Goal: Task Accomplishment & Management: Manage account settings

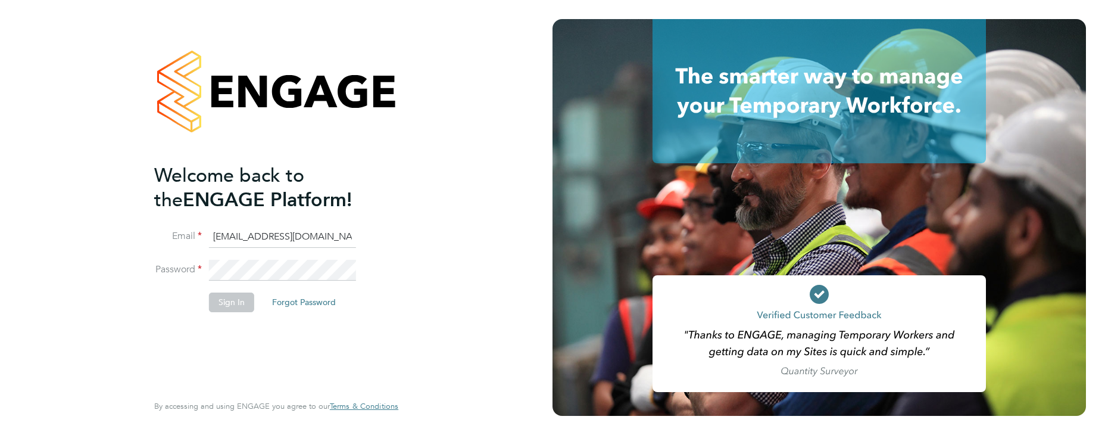
scroll to position [0, 18]
type input "[EMAIL_ADDRESS][DOMAIN_NAME]"
click at [235, 302] on button "Sign In" at bounding box center [231, 301] width 45 height 19
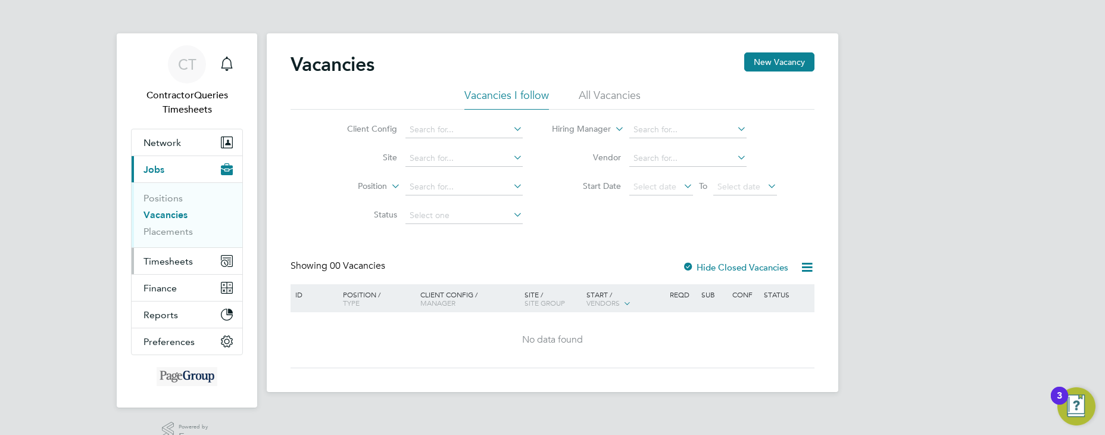
click at [156, 264] on span "Timesheets" at bounding box center [167, 260] width 49 height 11
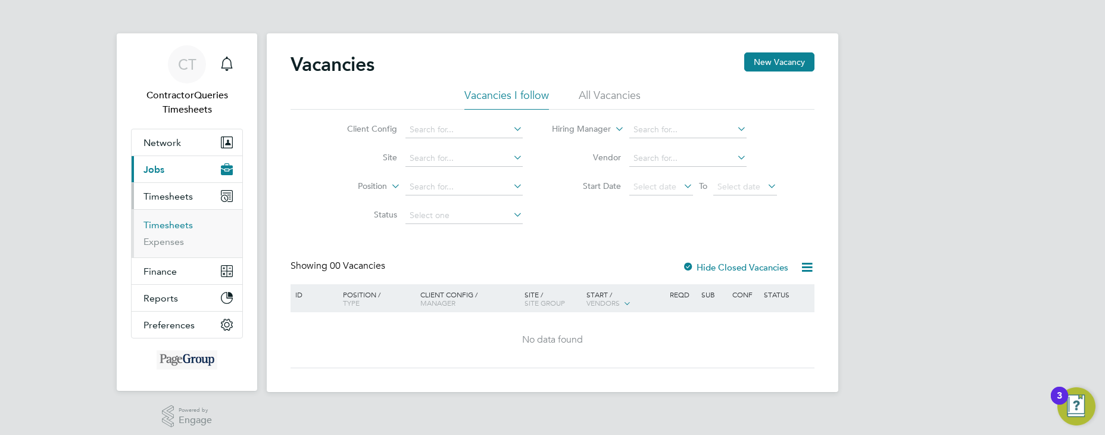
click at [168, 222] on link "Timesheets" at bounding box center [167, 224] width 49 height 11
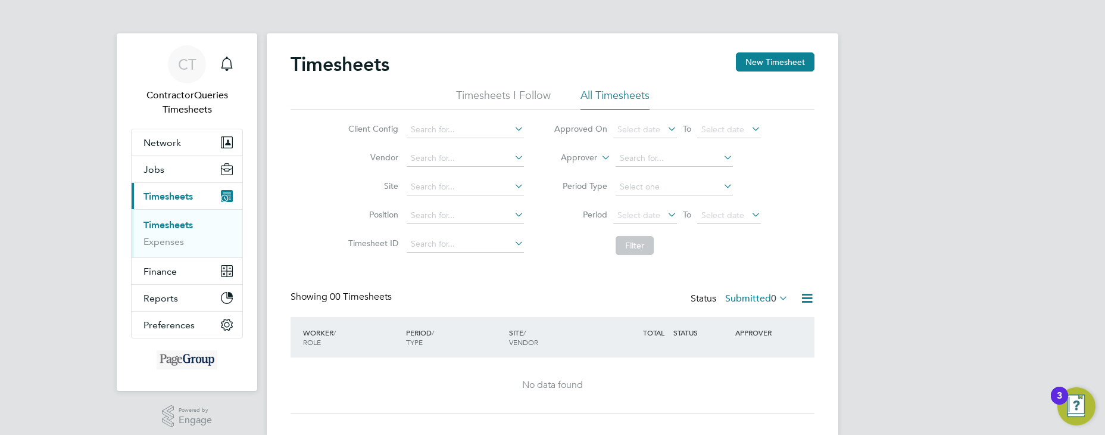
click at [605, 96] on li "All Timesheets" at bounding box center [614, 98] width 69 height 21
click at [654, 217] on span "Select date" at bounding box center [638, 215] width 43 height 11
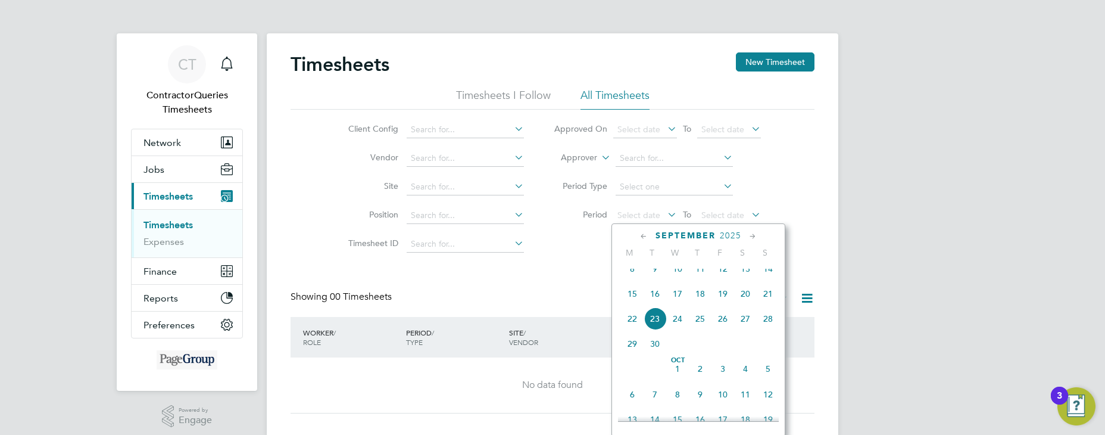
click at [653, 303] on span "16" at bounding box center [655, 293] width 23 height 23
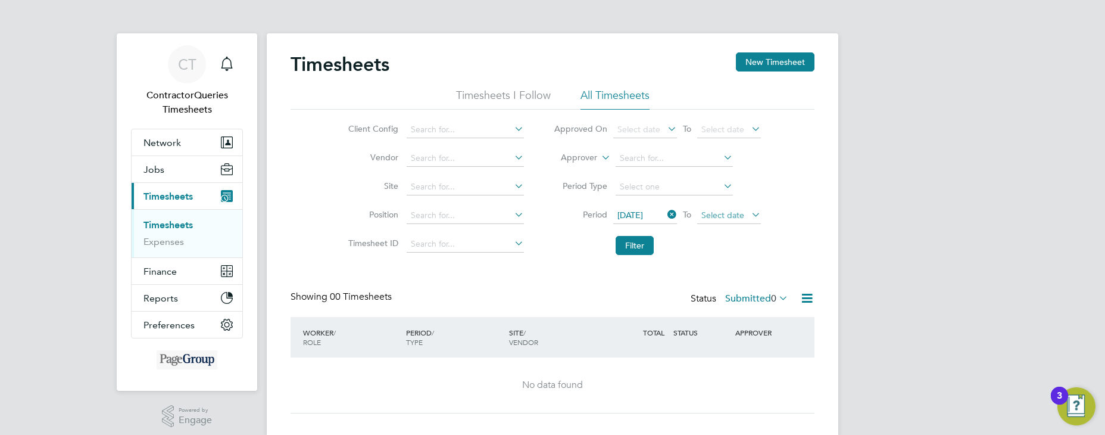
click at [721, 214] on span "Select date" at bounding box center [722, 215] width 43 height 11
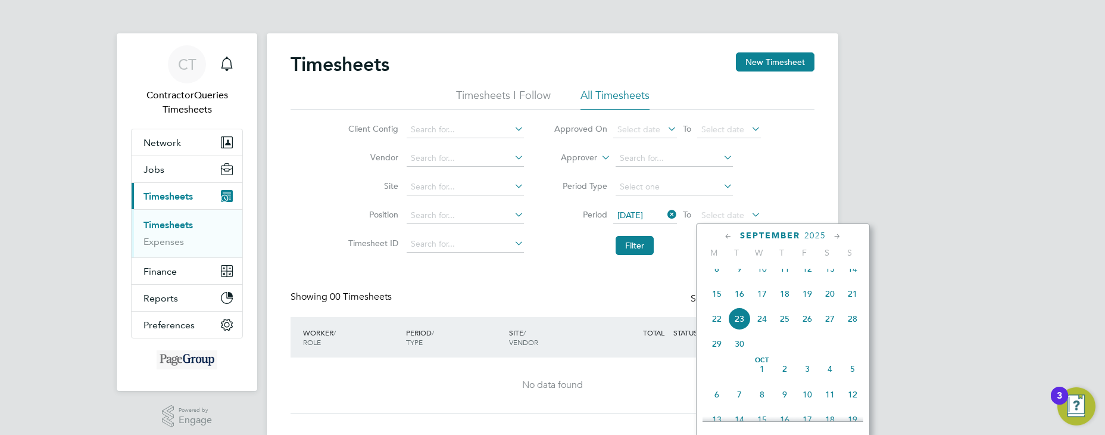
click at [738, 330] on span "23" at bounding box center [739, 318] width 23 height 23
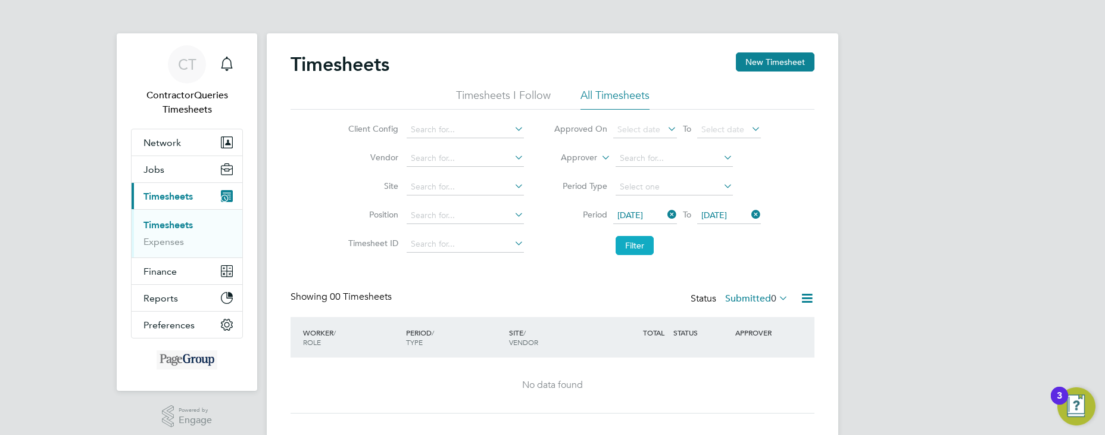
click at [631, 246] on button "Filter" at bounding box center [635, 245] width 38 height 19
click at [776, 295] on icon at bounding box center [776, 297] width 0 height 17
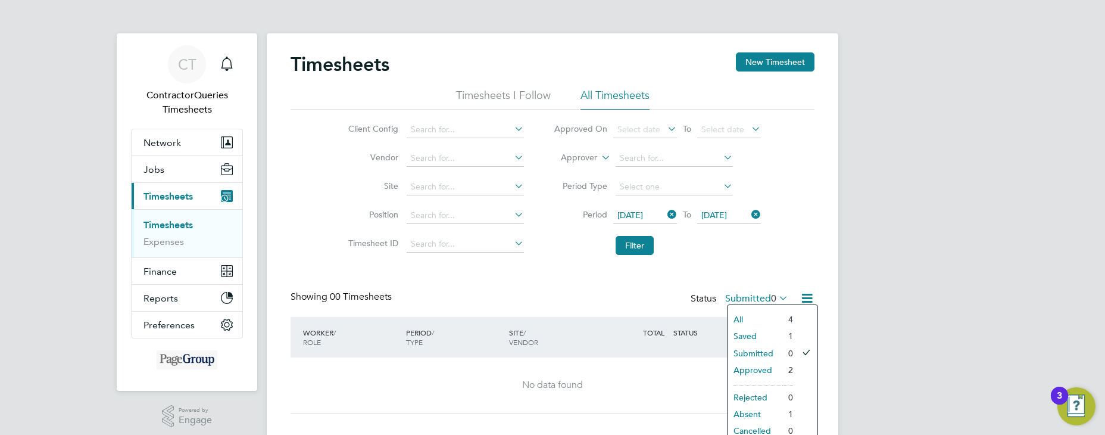
click at [756, 369] on li "Approved" at bounding box center [755, 369] width 55 height 17
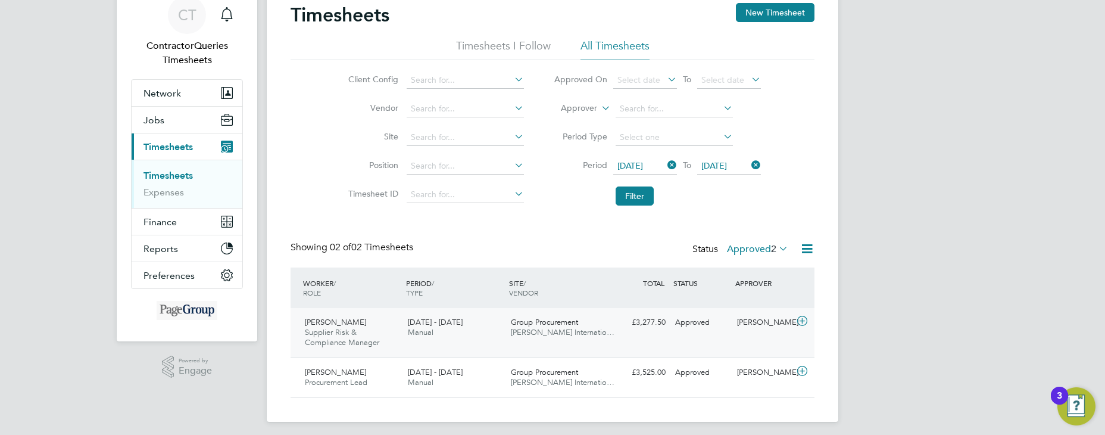
scroll to position [55, 0]
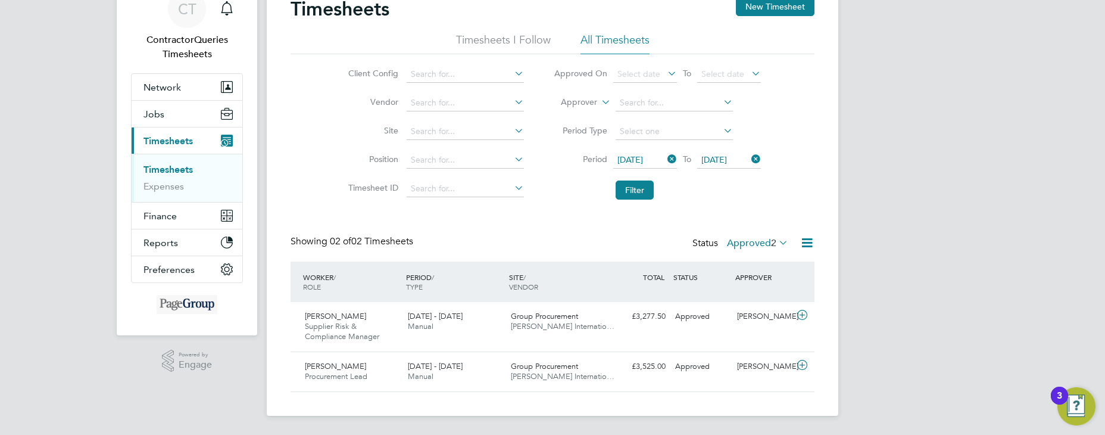
click at [754, 240] on label "Approved 2" at bounding box center [757, 243] width 61 height 12
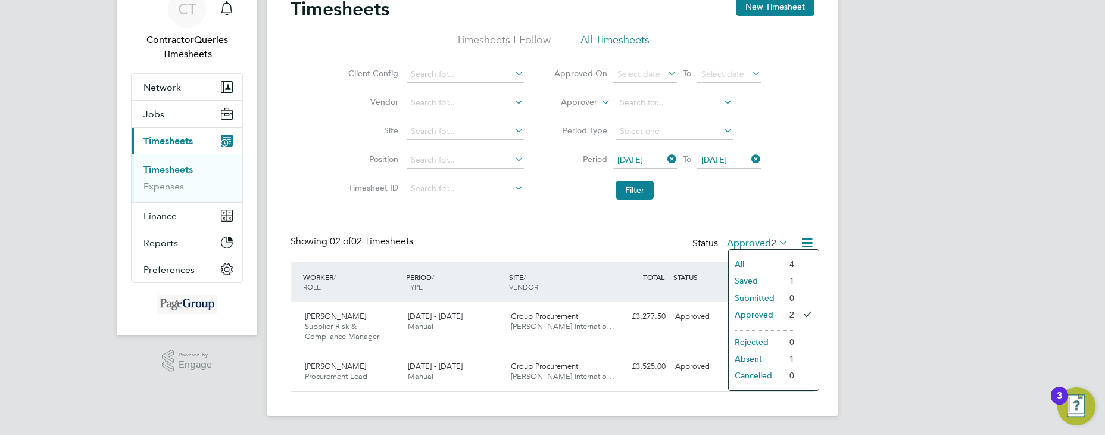
click at [761, 359] on li "Absent" at bounding box center [756, 358] width 55 height 17
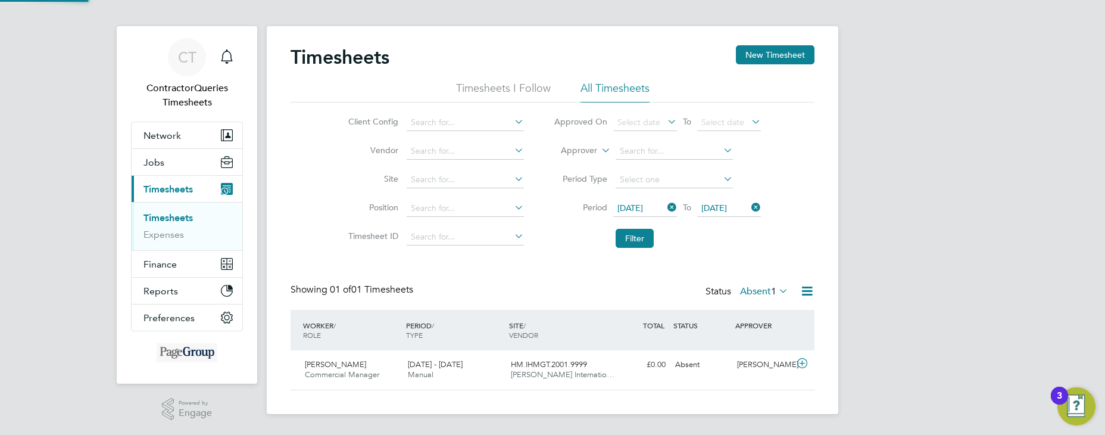
scroll to position [30, 104]
click at [776, 289] on icon at bounding box center [776, 290] width 0 height 17
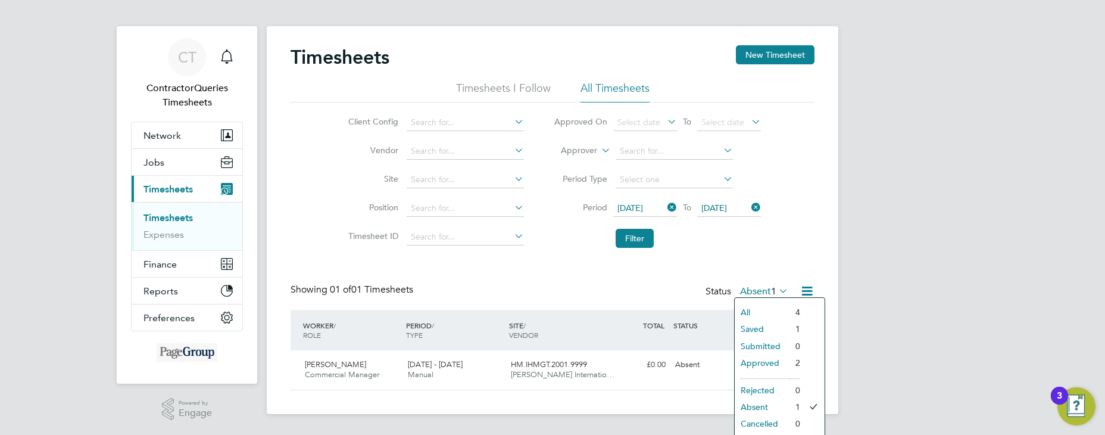
click at [757, 307] on li "All" at bounding box center [762, 312] width 55 height 17
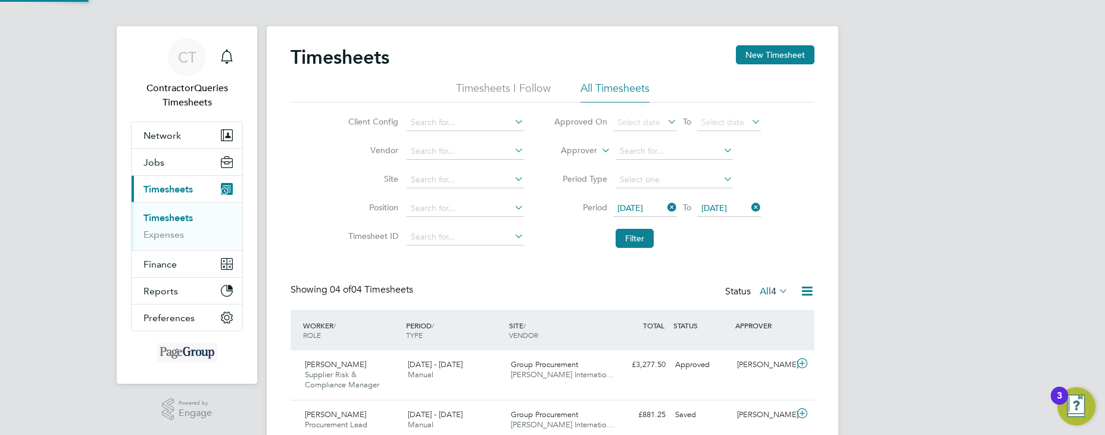
scroll to position [0, 0]
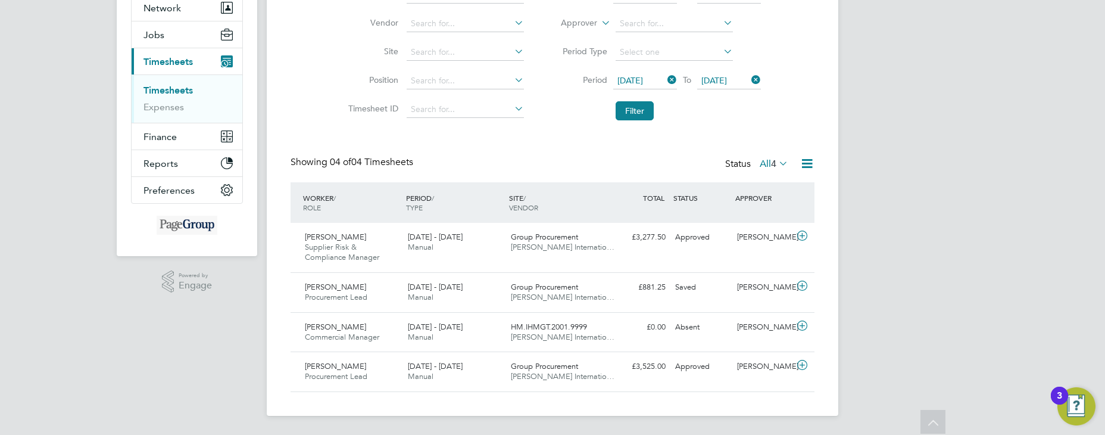
click at [806, 165] on icon at bounding box center [807, 163] width 15 height 15
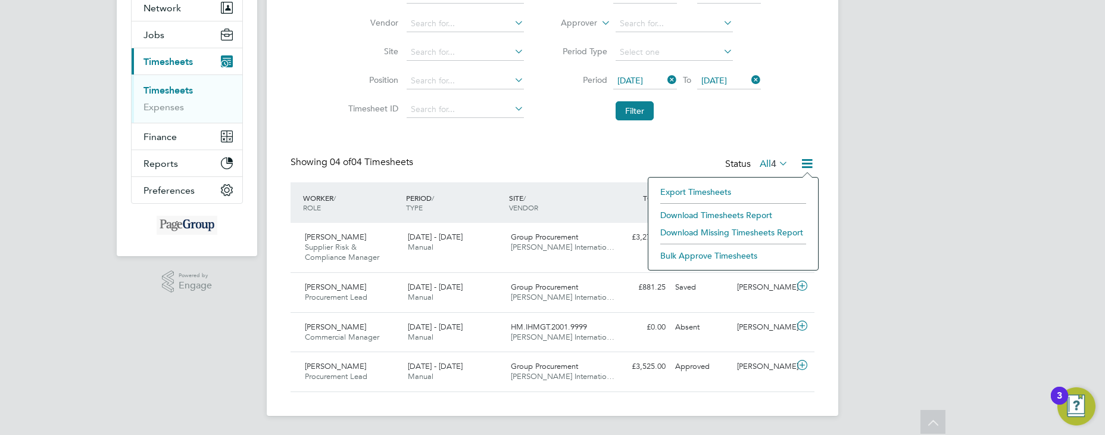
click at [703, 218] on li "Download Timesheets Report" at bounding box center [733, 215] width 158 height 17
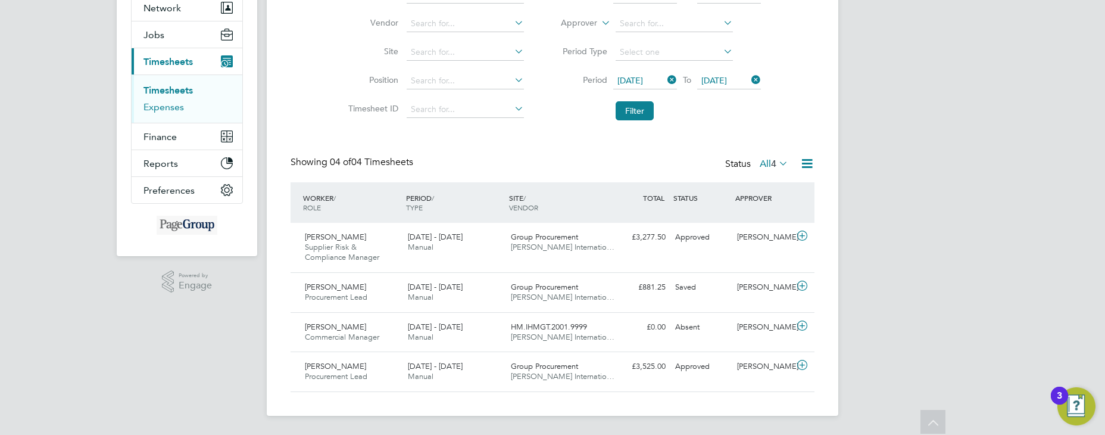
click at [163, 105] on link "Expenses" at bounding box center [163, 106] width 40 height 11
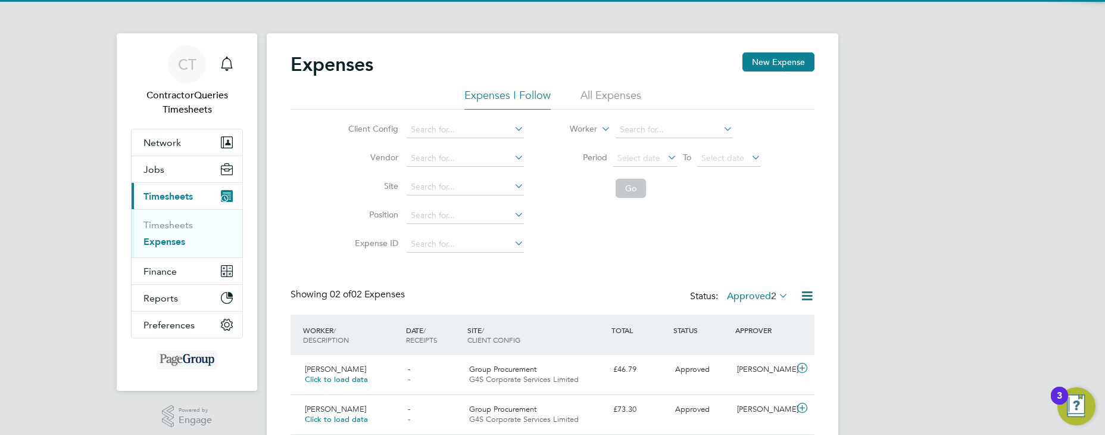
scroll to position [30, 145]
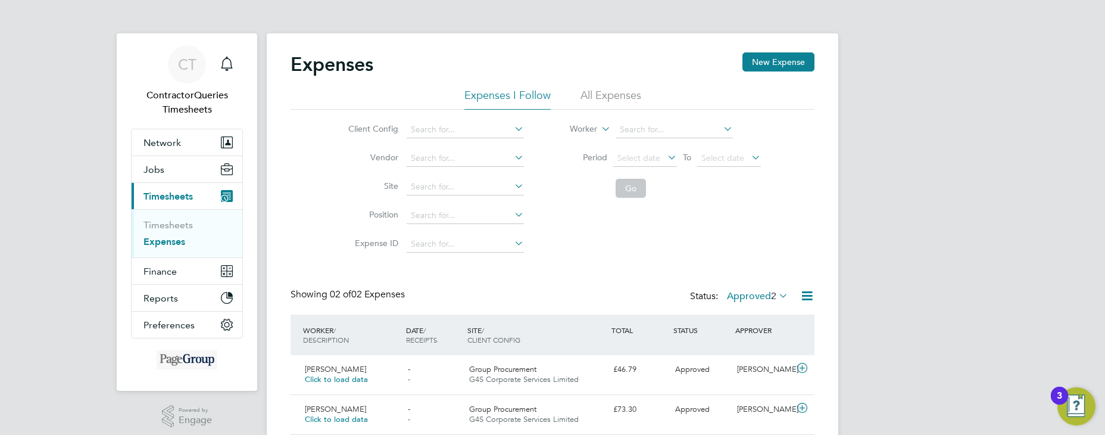
click at [608, 96] on li "All Expenses" at bounding box center [610, 98] width 61 height 21
click at [657, 157] on span "Select date" at bounding box center [638, 157] width 43 height 11
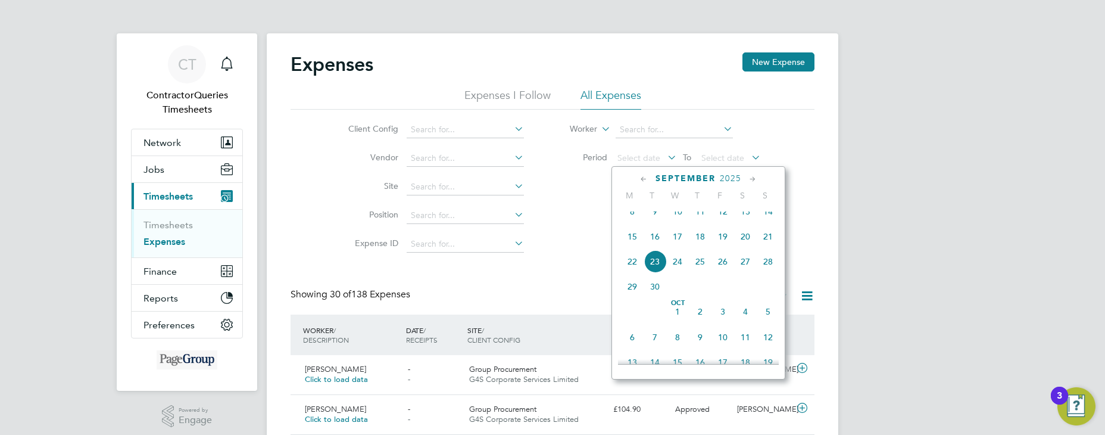
click at [653, 223] on span "9" at bounding box center [655, 211] width 23 height 23
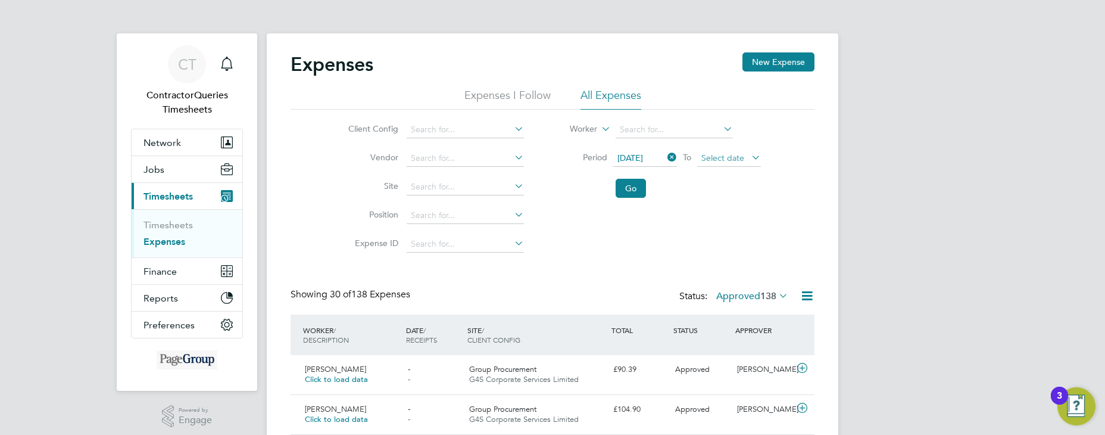
click at [716, 158] on span "Select date" at bounding box center [722, 157] width 43 height 11
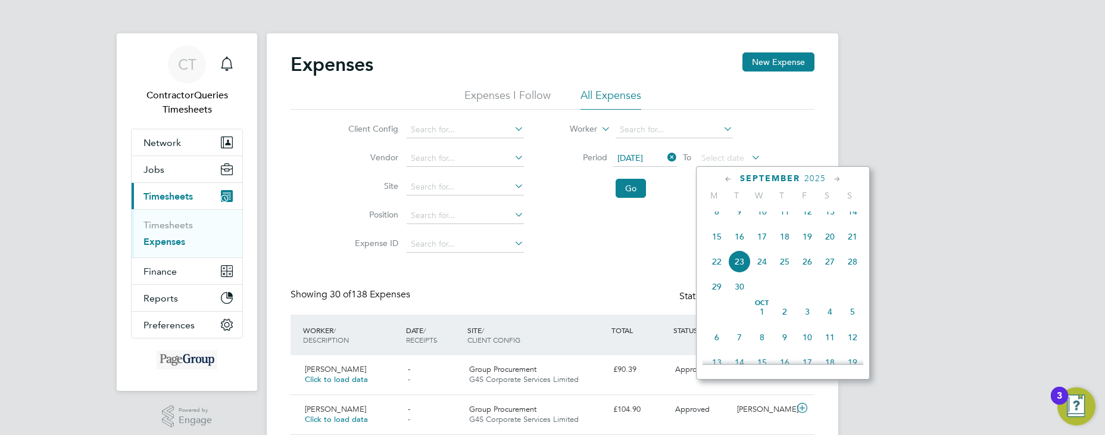
click at [741, 271] on span "23" at bounding box center [739, 261] width 23 height 23
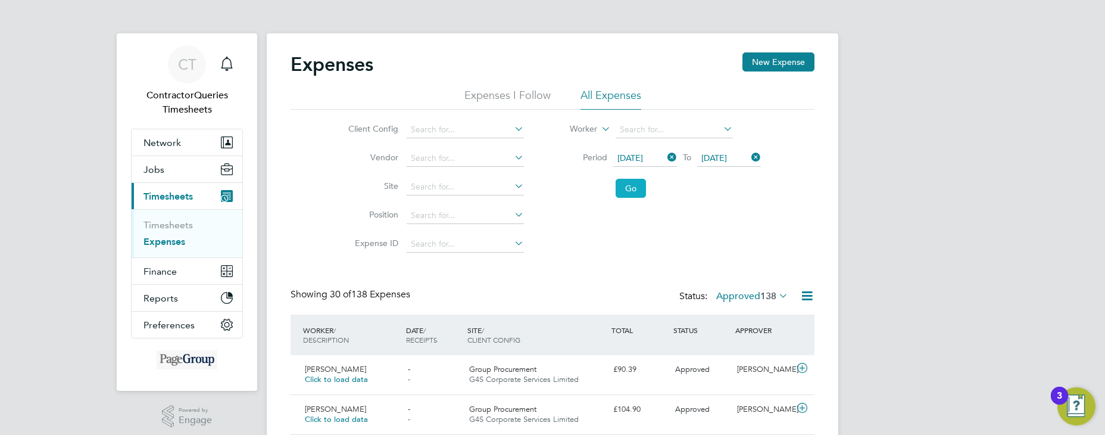
click at [631, 192] on button "Go" at bounding box center [631, 188] width 30 height 19
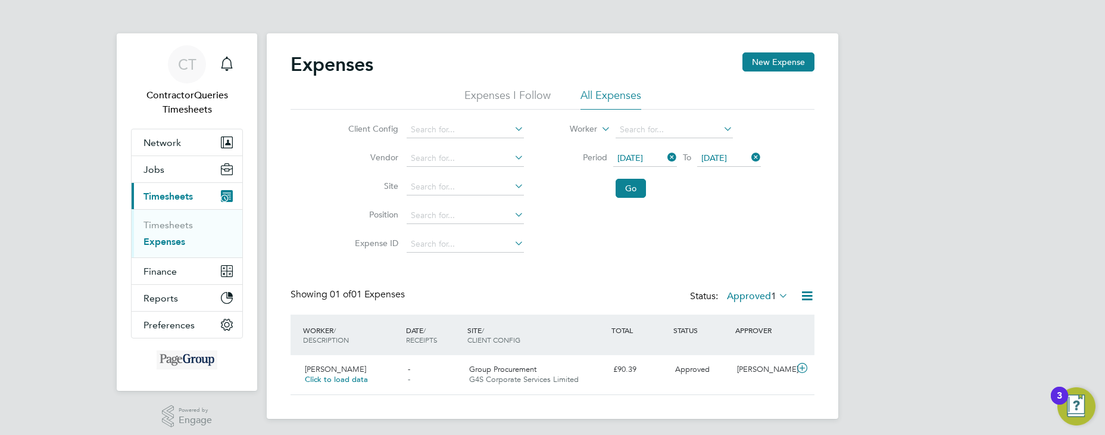
click at [638, 160] on span "09 Sep 2025" at bounding box center [630, 157] width 26 height 11
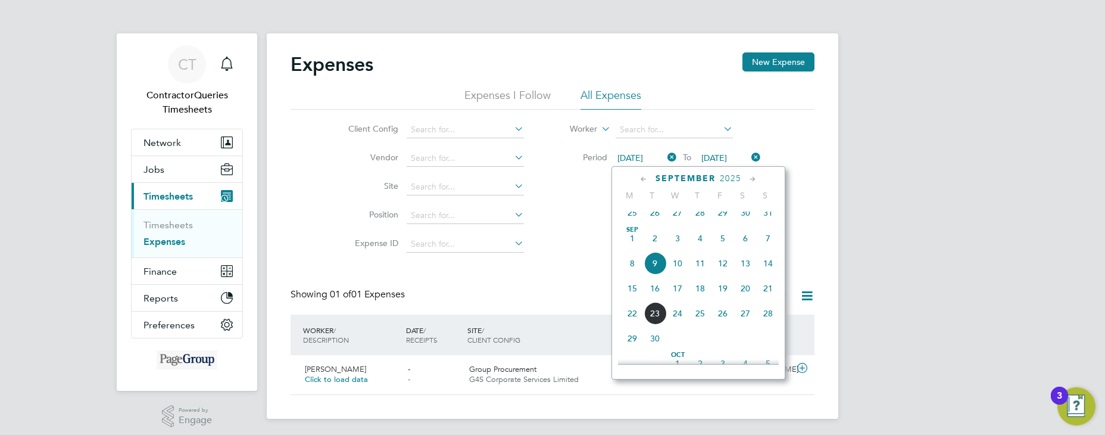
click at [658, 299] on span "16" at bounding box center [655, 288] width 23 height 23
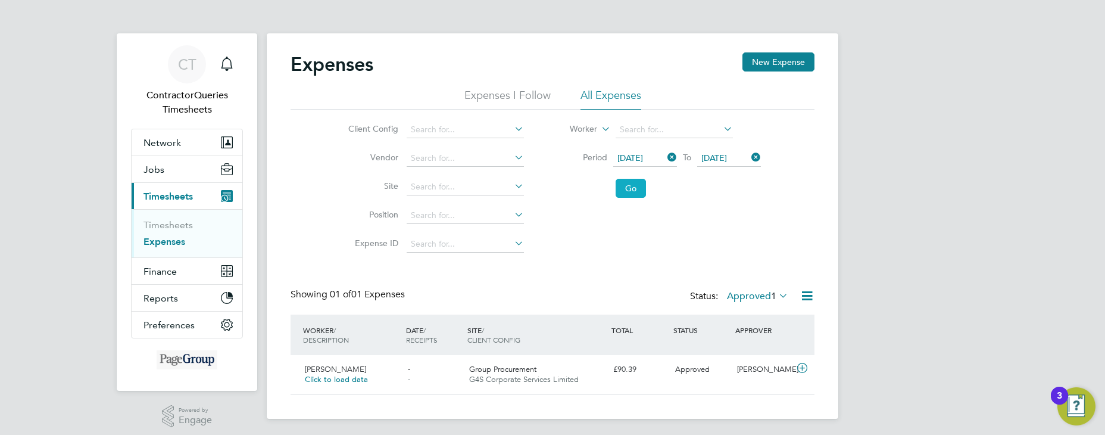
click at [638, 192] on button "Go" at bounding box center [631, 188] width 30 height 19
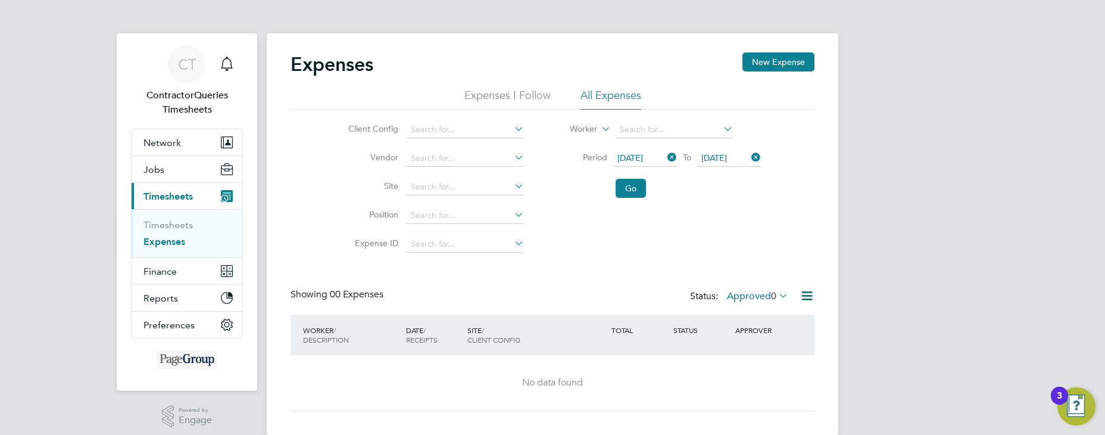
click at [776, 294] on icon at bounding box center [776, 295] width 0 height 17
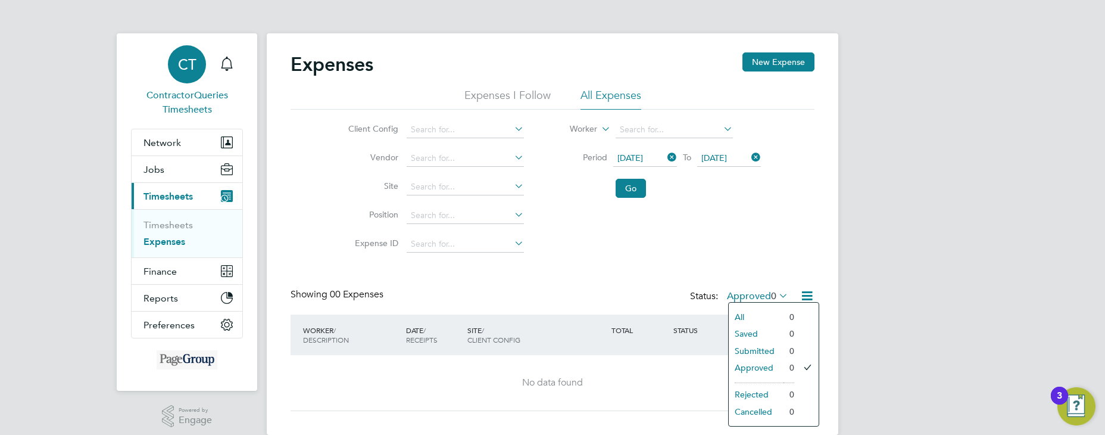
click at [198, 65] on div "CT" at bounding box center [187, 64] width 38 height 38
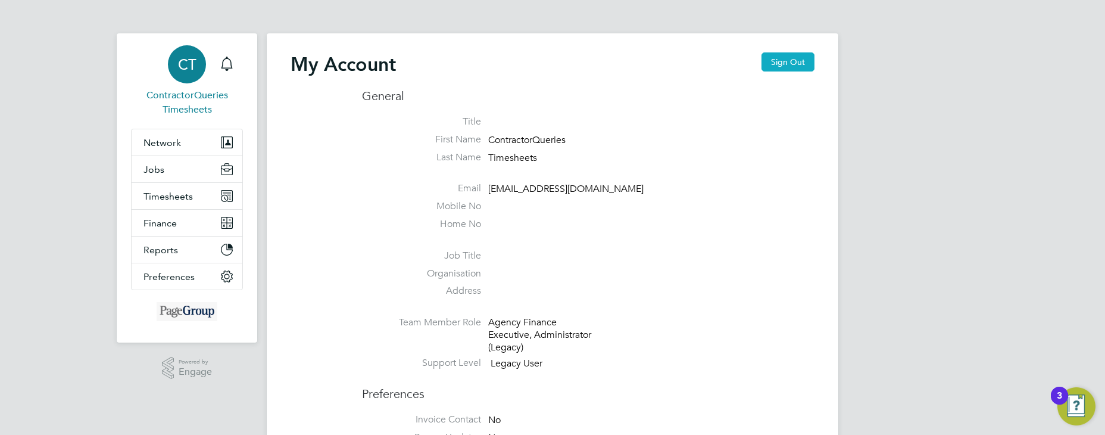
click at [791, 66] on button "Sign Out" at bounding box center [787, 61] width 53 height 19
